Goal: Communication & Community: Answer question/provide support

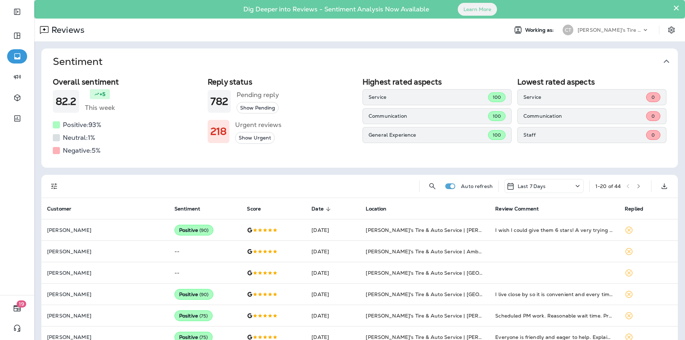
scroll to position [143, 0]
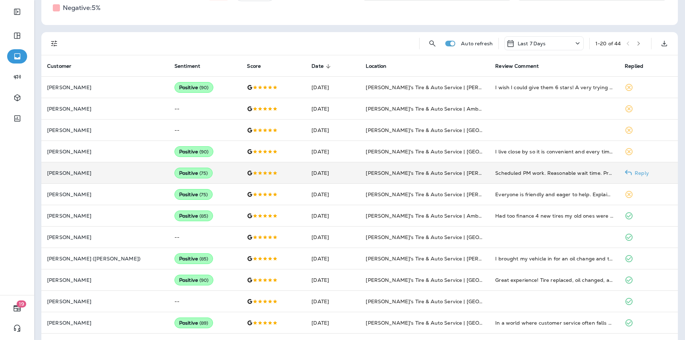
click at [632, 172] on p "Reply" at bounding box center [640, 173] width 17 height 6
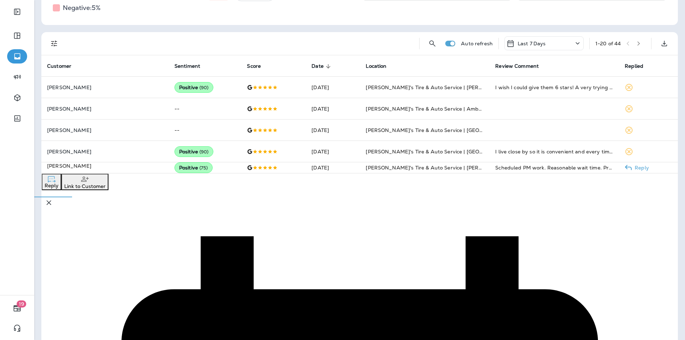
scroll to position [203, 0]
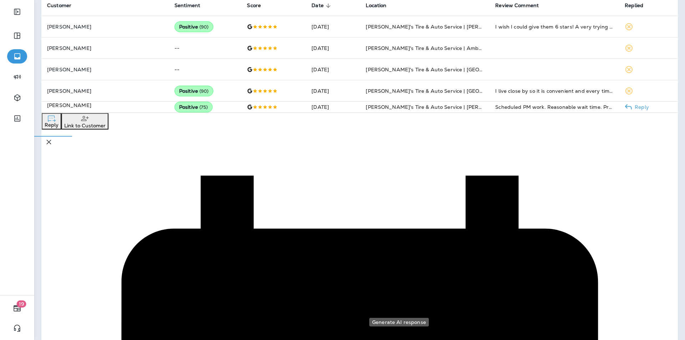
type textarea "**********"
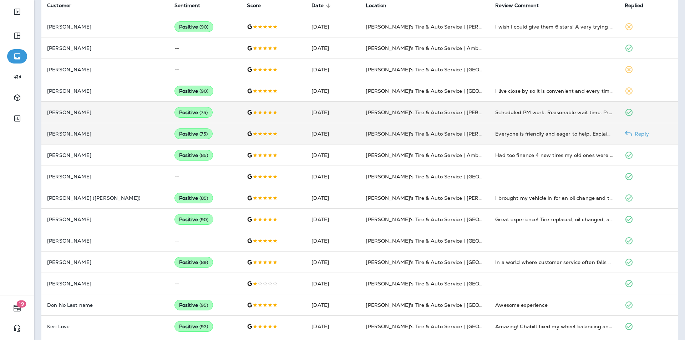
click at [634, 134] on p "Reply" at bounding box center [640, 134] width 17 height 6
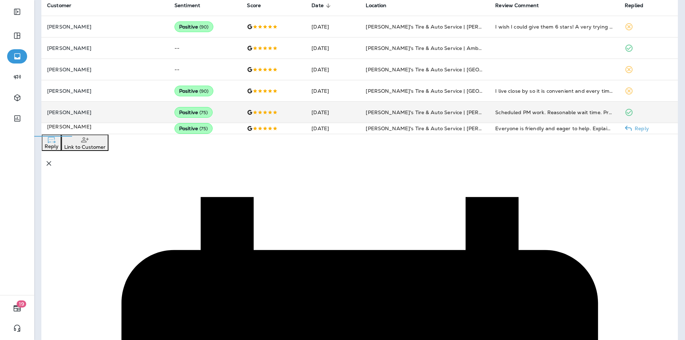
scroll to position [225, 0]
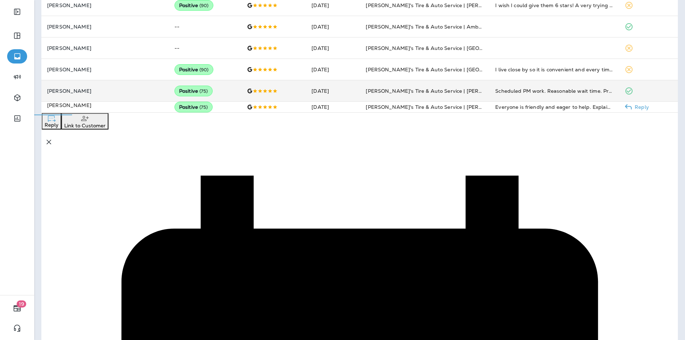
type textarea "**********"
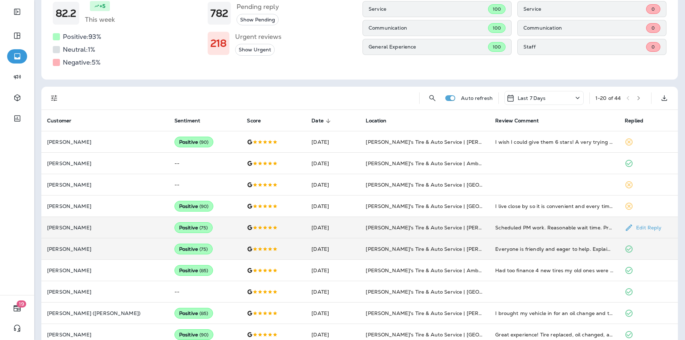
scroll to position [82, 0]
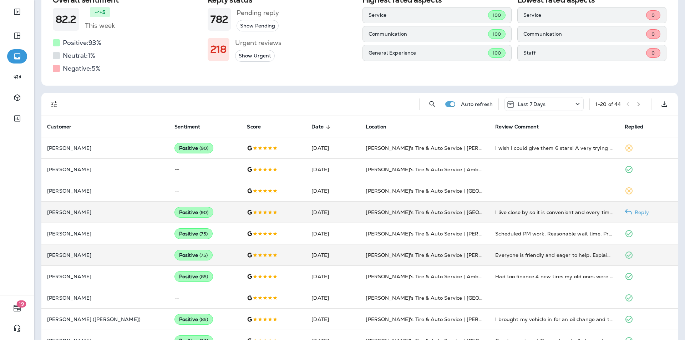
click at [633, 210] on p "Reply" at bounding box center [640, 212] width 17 height 6
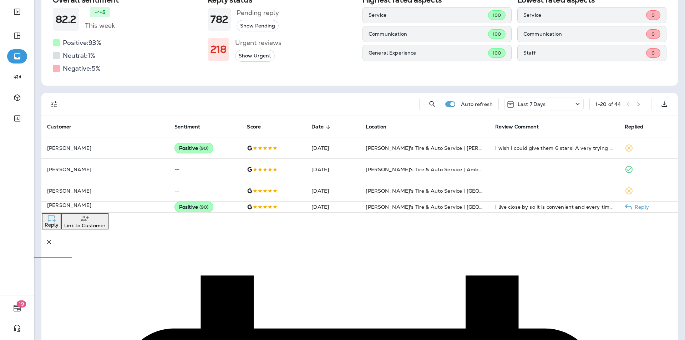
scroll to position [182, 0]
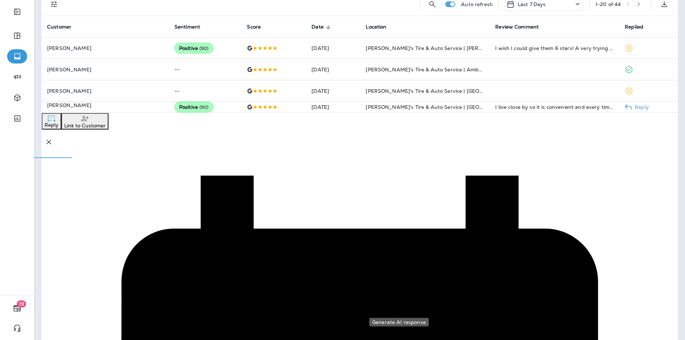
drag, startPoint x: 412, startPoint y: 257, endPoint x: 403, endPoint y: 257, distance: 9.3
type textarea "**********"
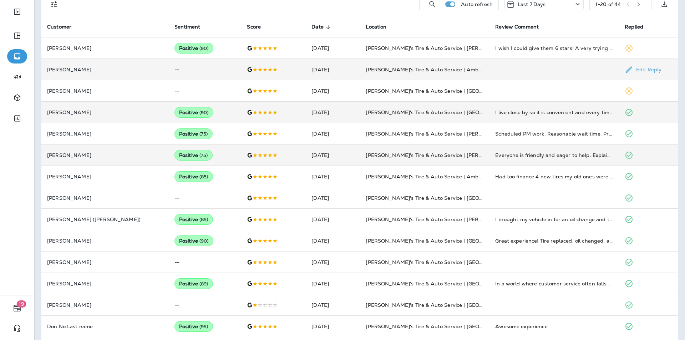
click at [544, 70] on td at bounding box center [554, 69] width 130 height 21
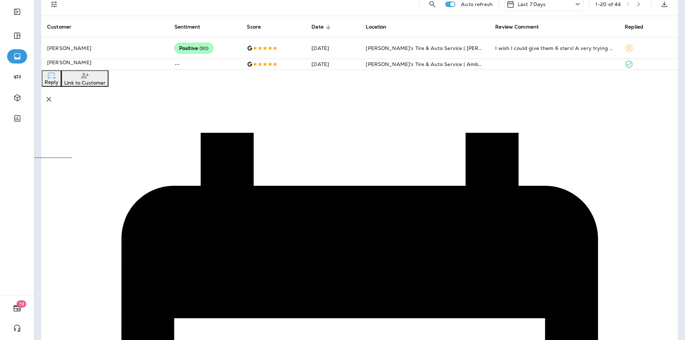
drag, startPoint x: 436, startPoint y: 196, endPoint x: 361, endPoint y: 195, distance: 75.6
drag, startPoint x: 450, startPoint y: 198, endPoint x: 426, endPoint y: 199, distance: 24.3
type textarea "**********"
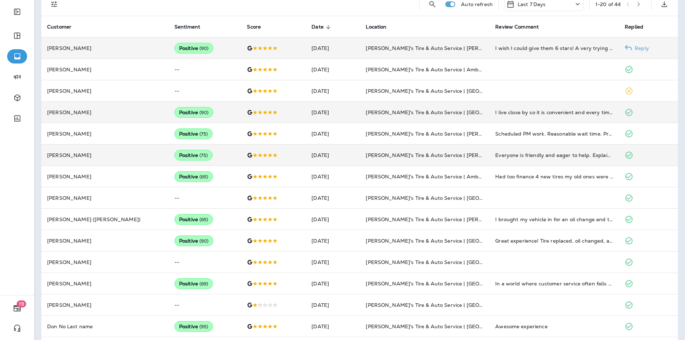
click at [634, 48] on p "Reply" at bounding box center [640, 48] width 17 height 6
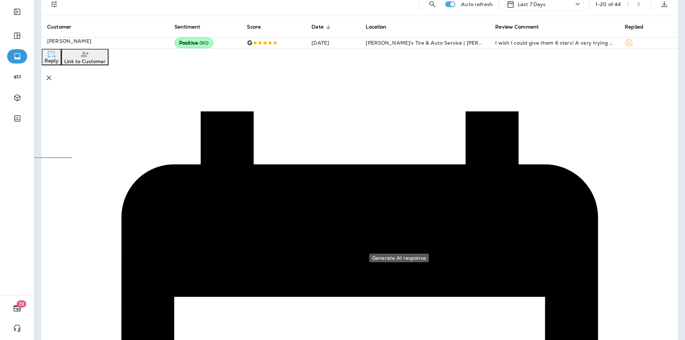
drag, startPoint x: 416, startPoint y: 194, endPoint x: 387, endPoint y: 195, distance: 28.5
type textarea "**********"
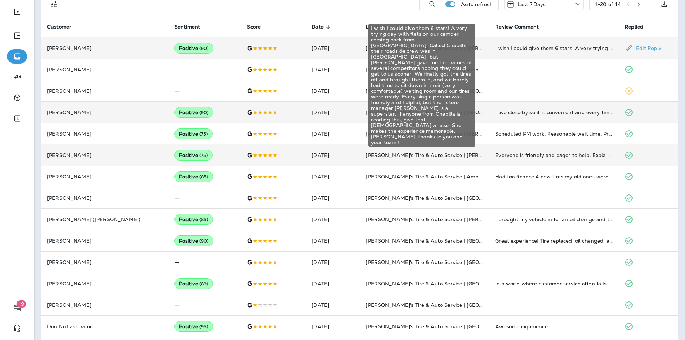
click at [529, 46] on div "I wish I could give them 6 stars! A very trying day with flats on our camper co…" at bounding box center [554, 48] width 118 height 7
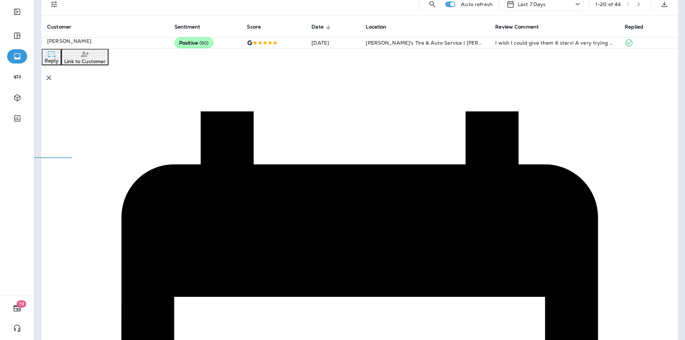
drag, startPoint x: 645, startPoint y: 71, endPoint x: 662, endPoint y: 88, distance: 24.2
click at [53, 73] on icon "button" at bounding box center [49, 77] width 9 height 9
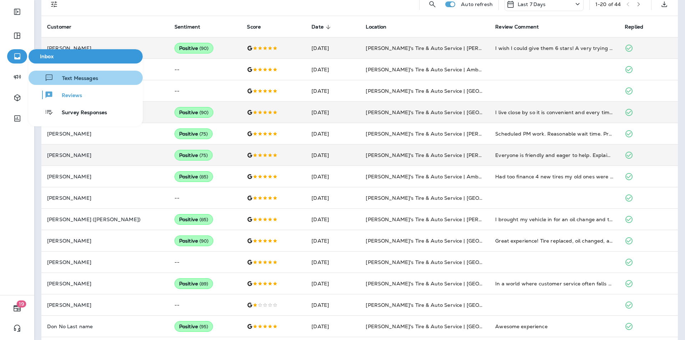
click at [58, 77] on span "Text Messages" at bounding box center [76, 78] width 45 height 7
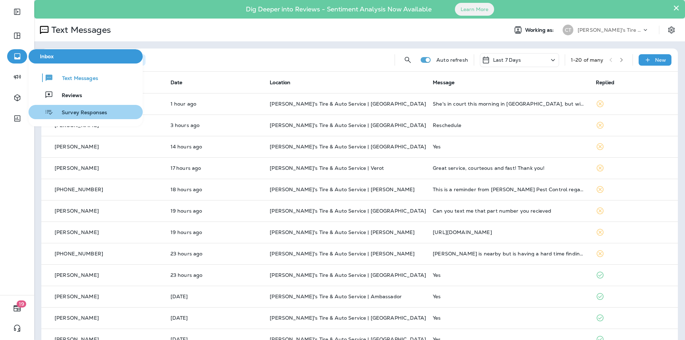
click at [73, 111] on span "Survey Responses" at bounding box center [80, 113] width 54 height 7
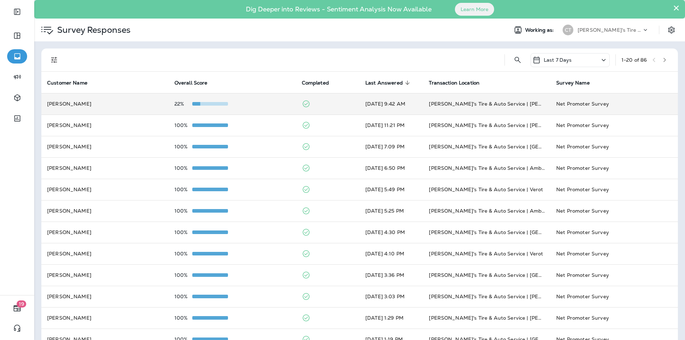
click at [260, 105] on div "22%" at bounding box center [232, 104] width 116 height 6
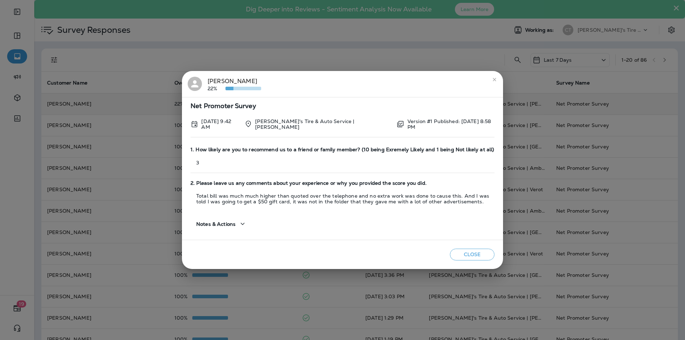
click at [224, 81] on div "[PERSON_NAME] 22%" at bounding box center [235, 84] width 54 height 15
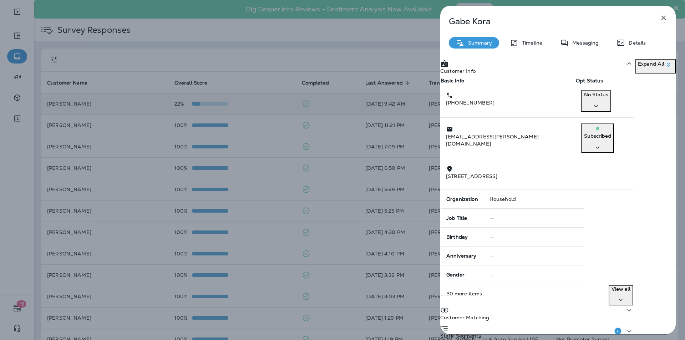
drag, startPoint x: 510, startPoint y: 112, endPoint x: 472, endPoint y: 114, distance: 38.2
click at [472, 106] on div "[PHONE_NUMBER]" at bounding box center [508, 98] width 124 height 15
copy p "[PHONE_NUMBER]"
click at [666, 17] on icon "button" at bounding box center [663, 18] width 9 height 9
